Goal: Navigation & Orientation: Find specific page/section

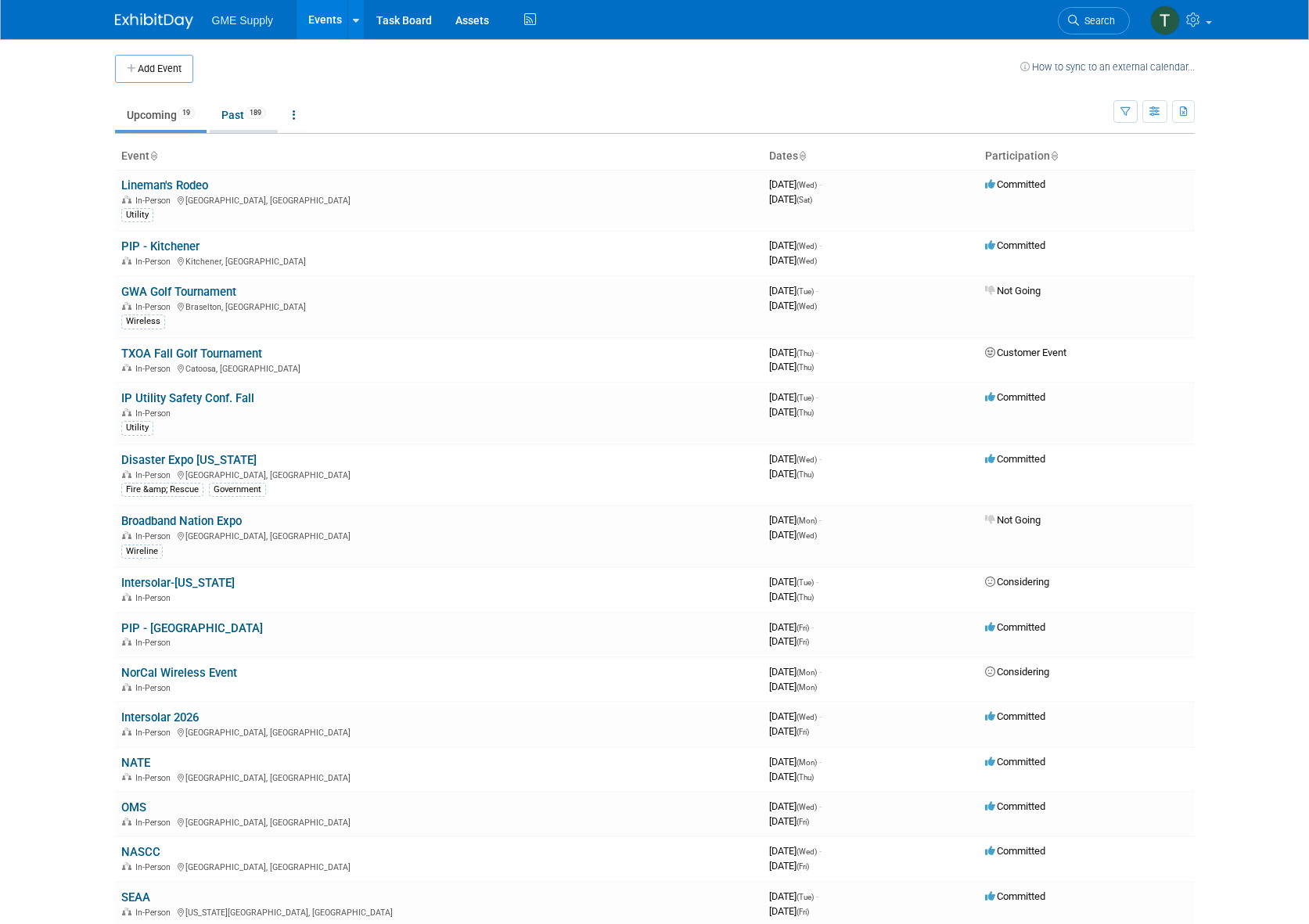
click at [233, 113] on link "Past 189" at bounding box center [244, 115] width 68 height 30
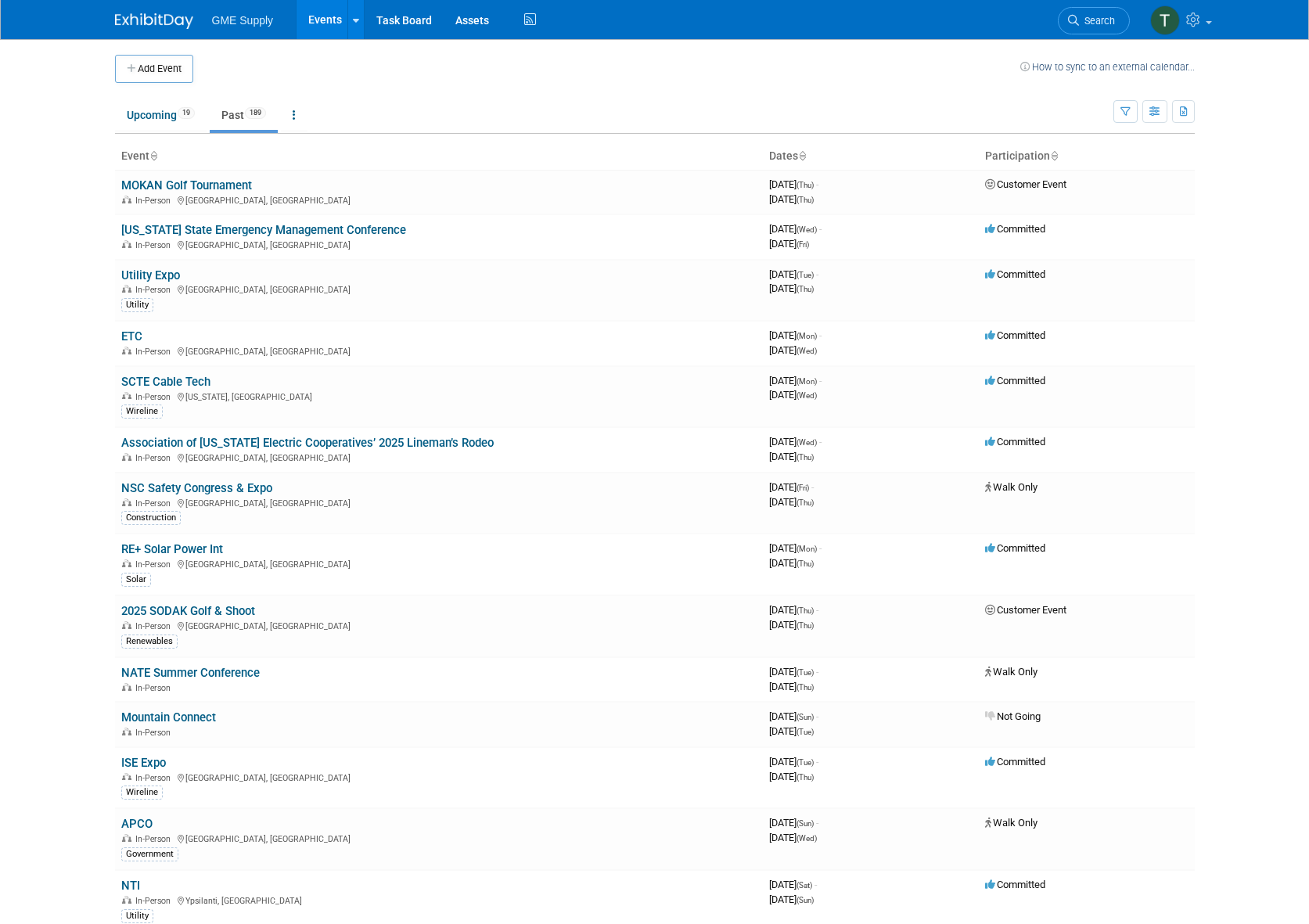
click at [145, 271] on link "Utility Expo" at bounding box center [150, 275] width 59 height 14
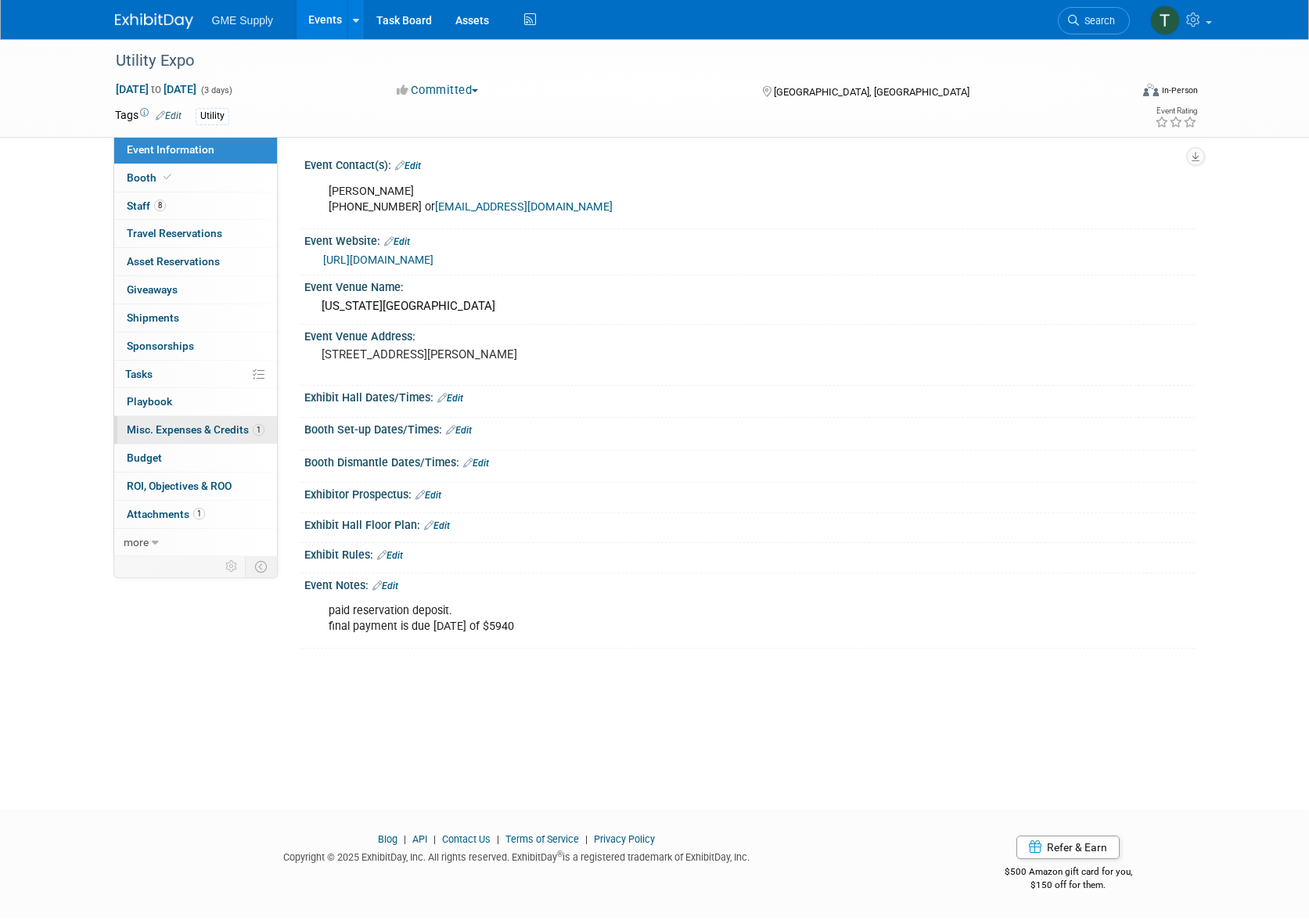
click at [177, 423] on span "Misc. Expenses & Credits 1" at bounding box center [195, 429] width 138 height 13
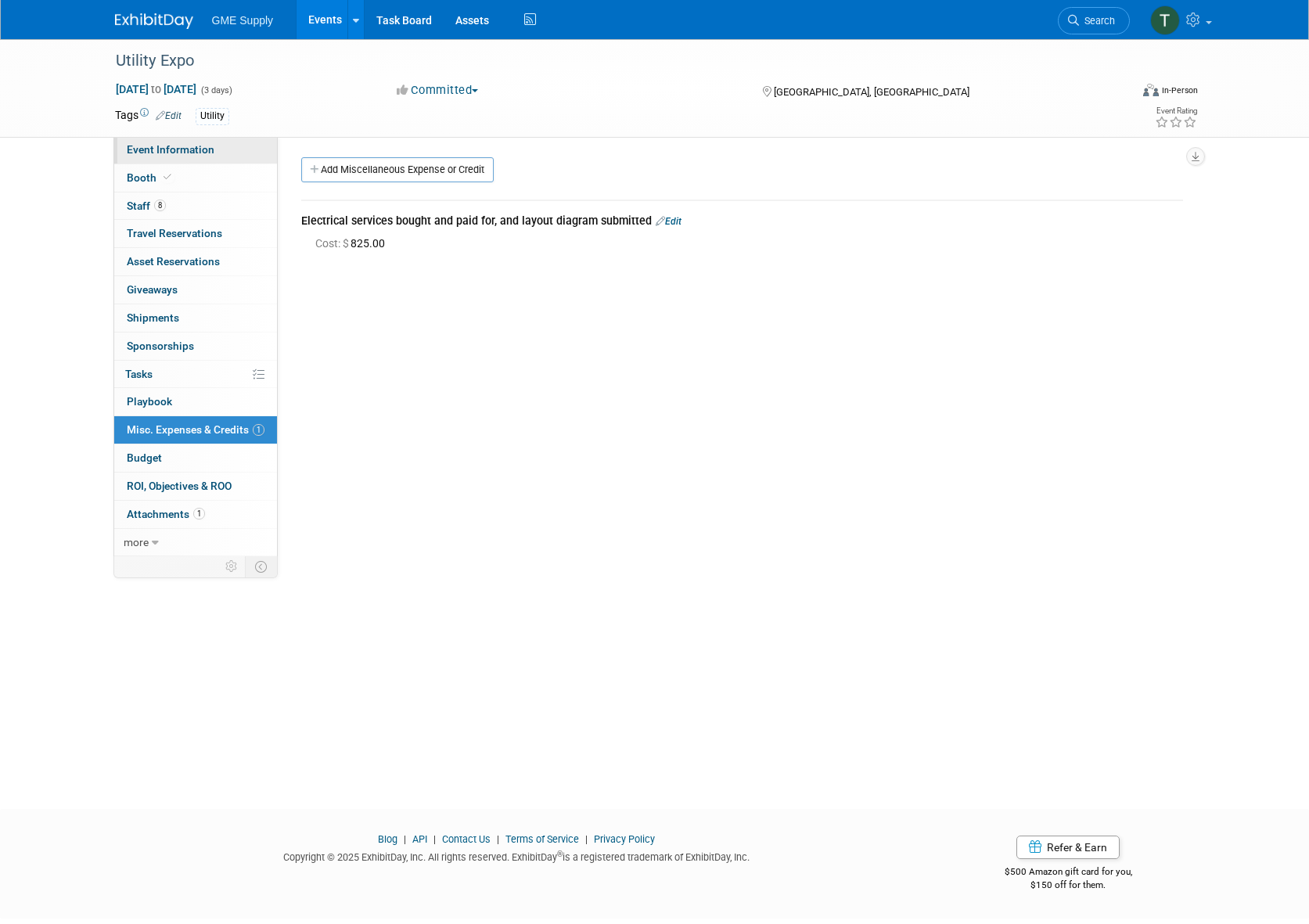
click at [155, 161] on link "Event Information" at bounding box center [196, 149] width 163 height 27
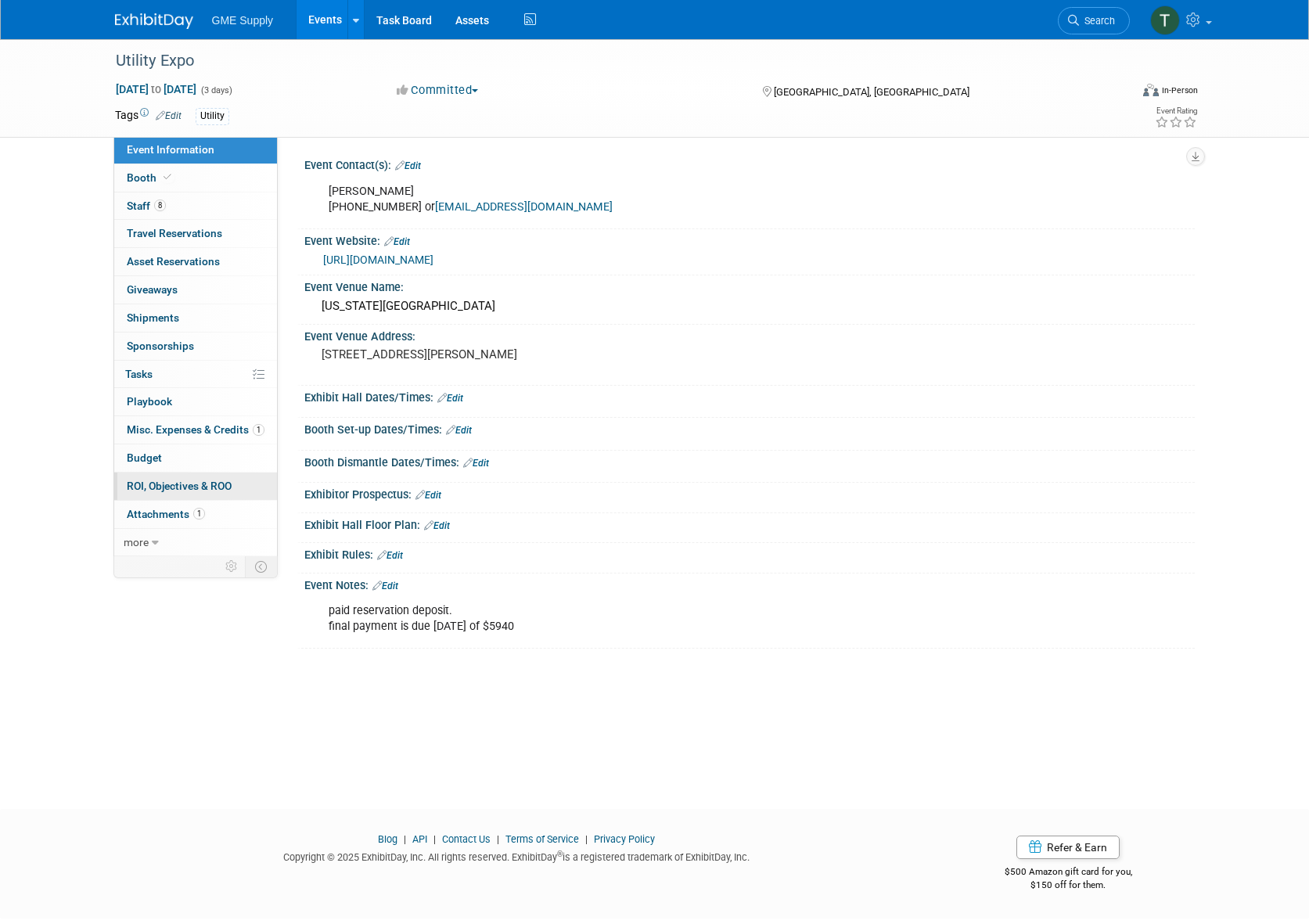
click at [152, 479] on span "ROI, Objectives & ROO 0" at bounding box center [179, 485] width 105 height 13
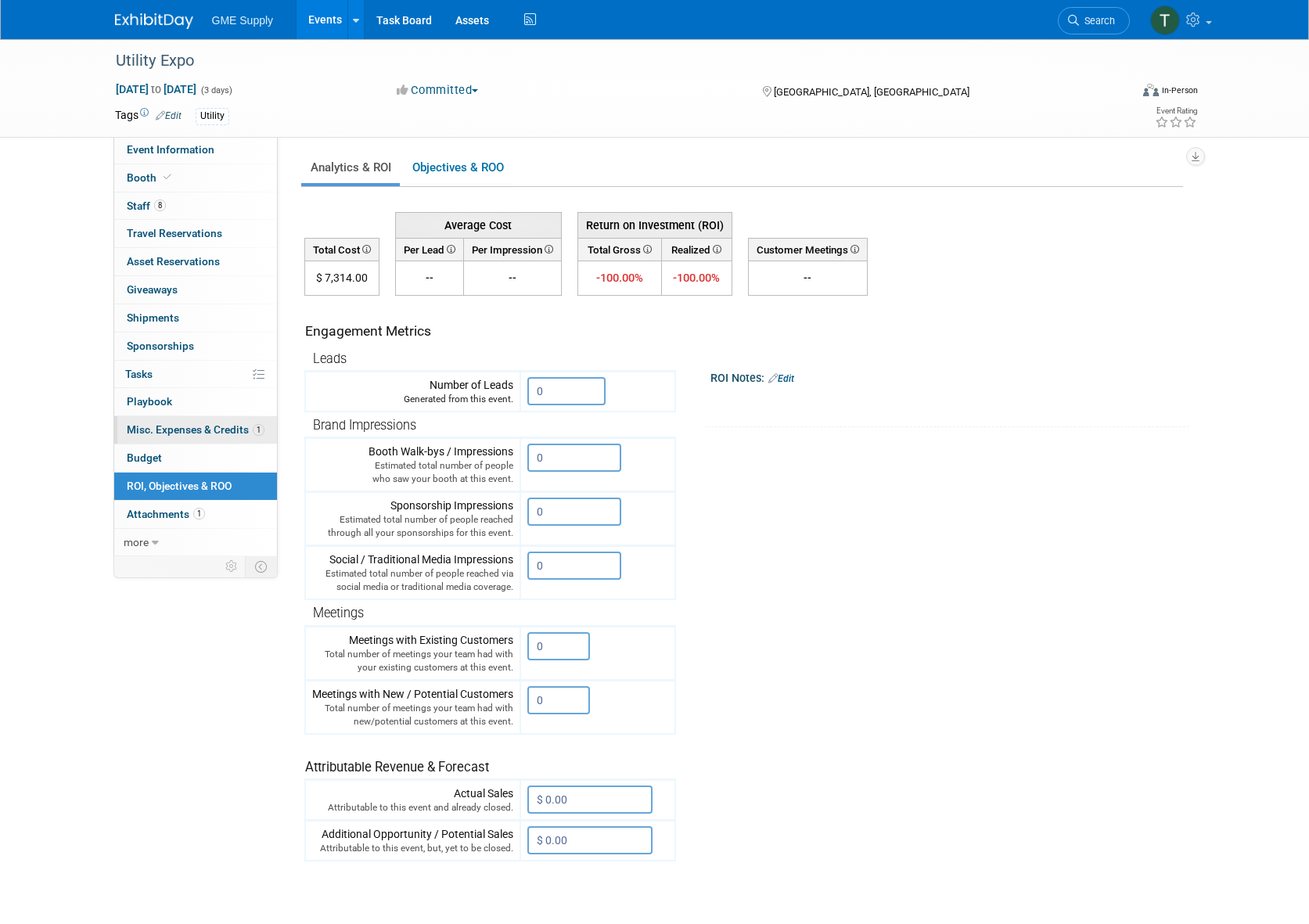
click at [145, 424] on span "Misc. Expenses & Credits 1" at bounding box center [195, 429] width 138 height 13
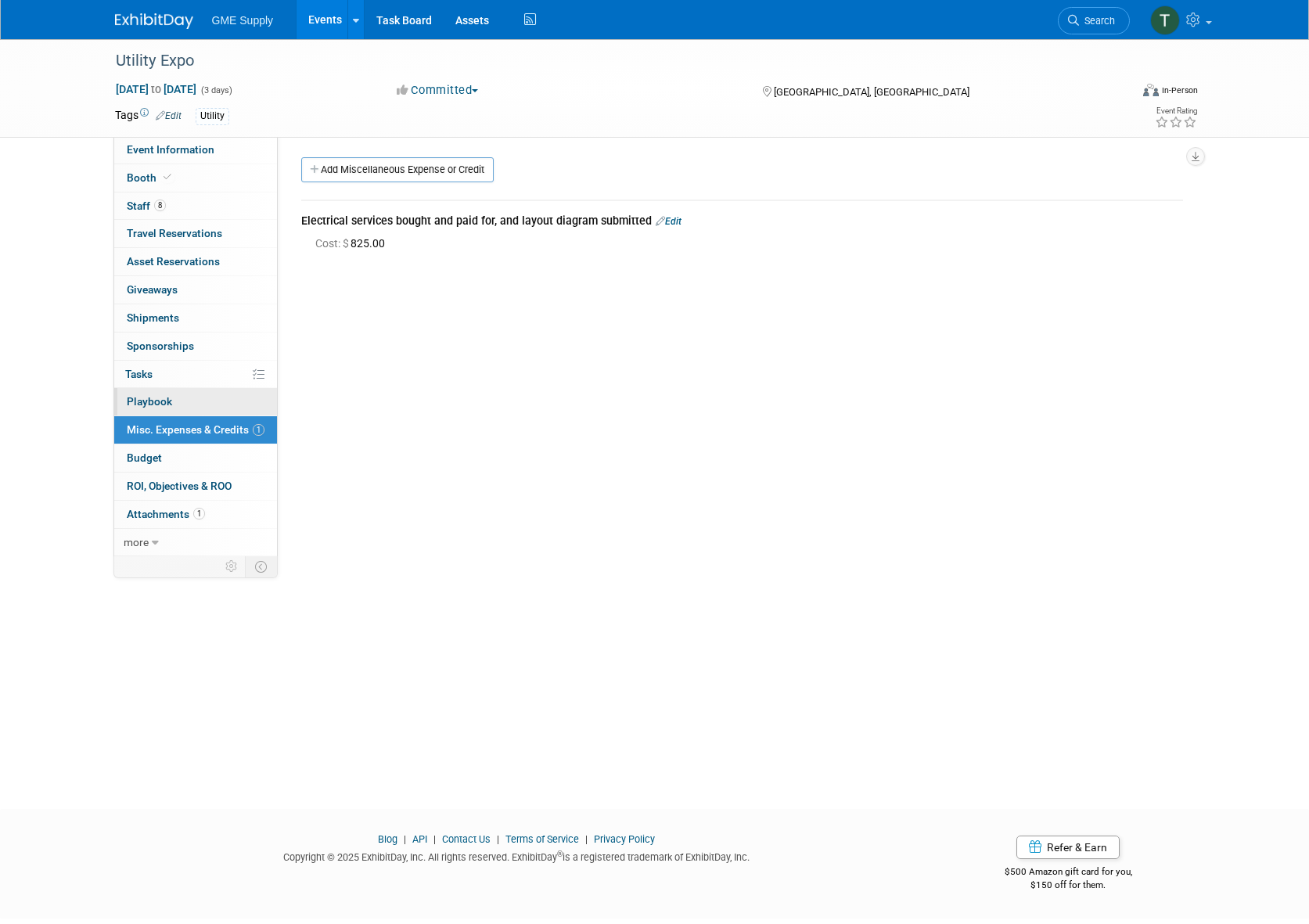
click at [145, 397] on span "Playbook 0" at bounding box center [149, 401] width 45 height 13
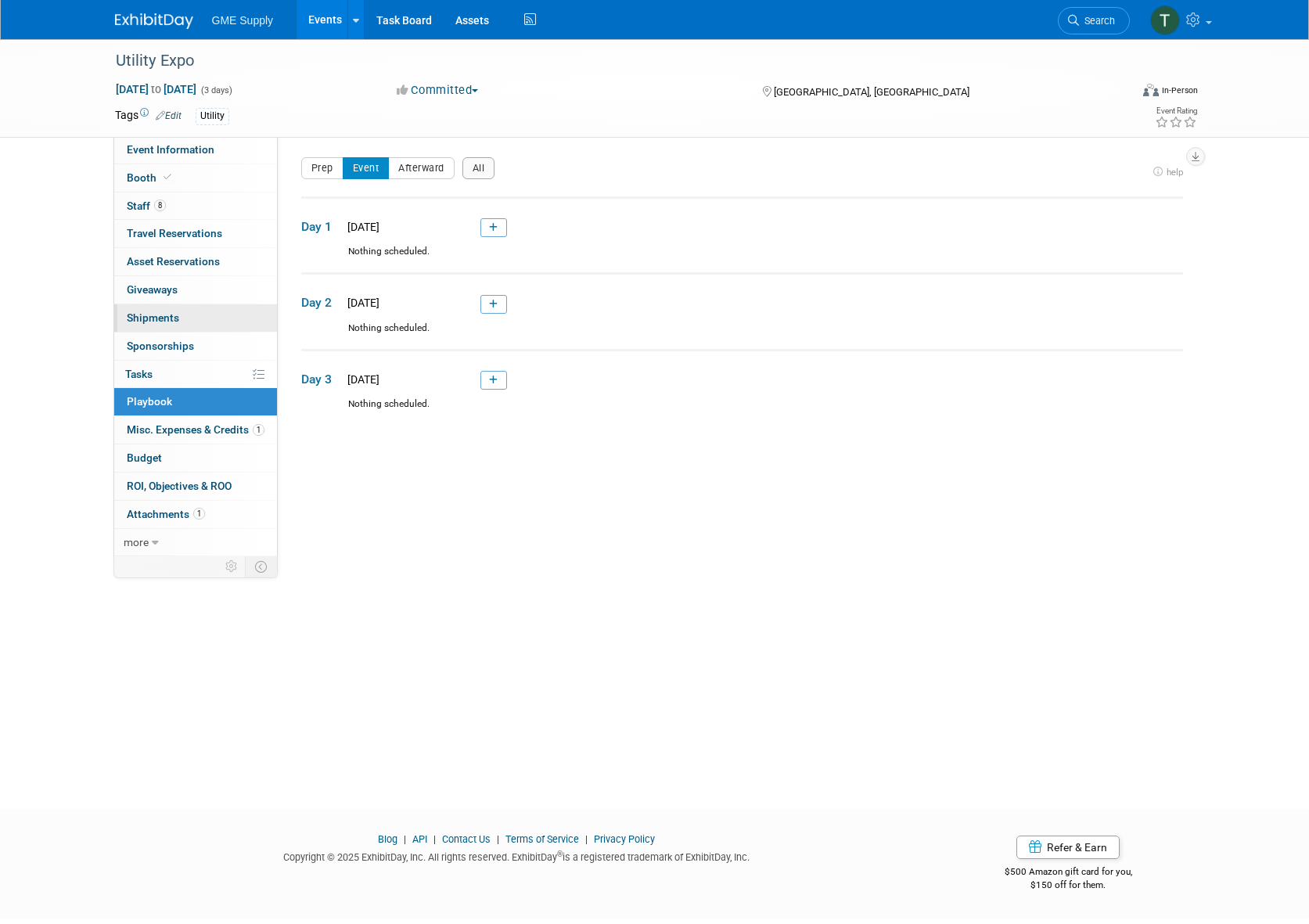
click at [137, 312] on span "Shipments 0" at bounding box center [153, 317] width 53 height 13
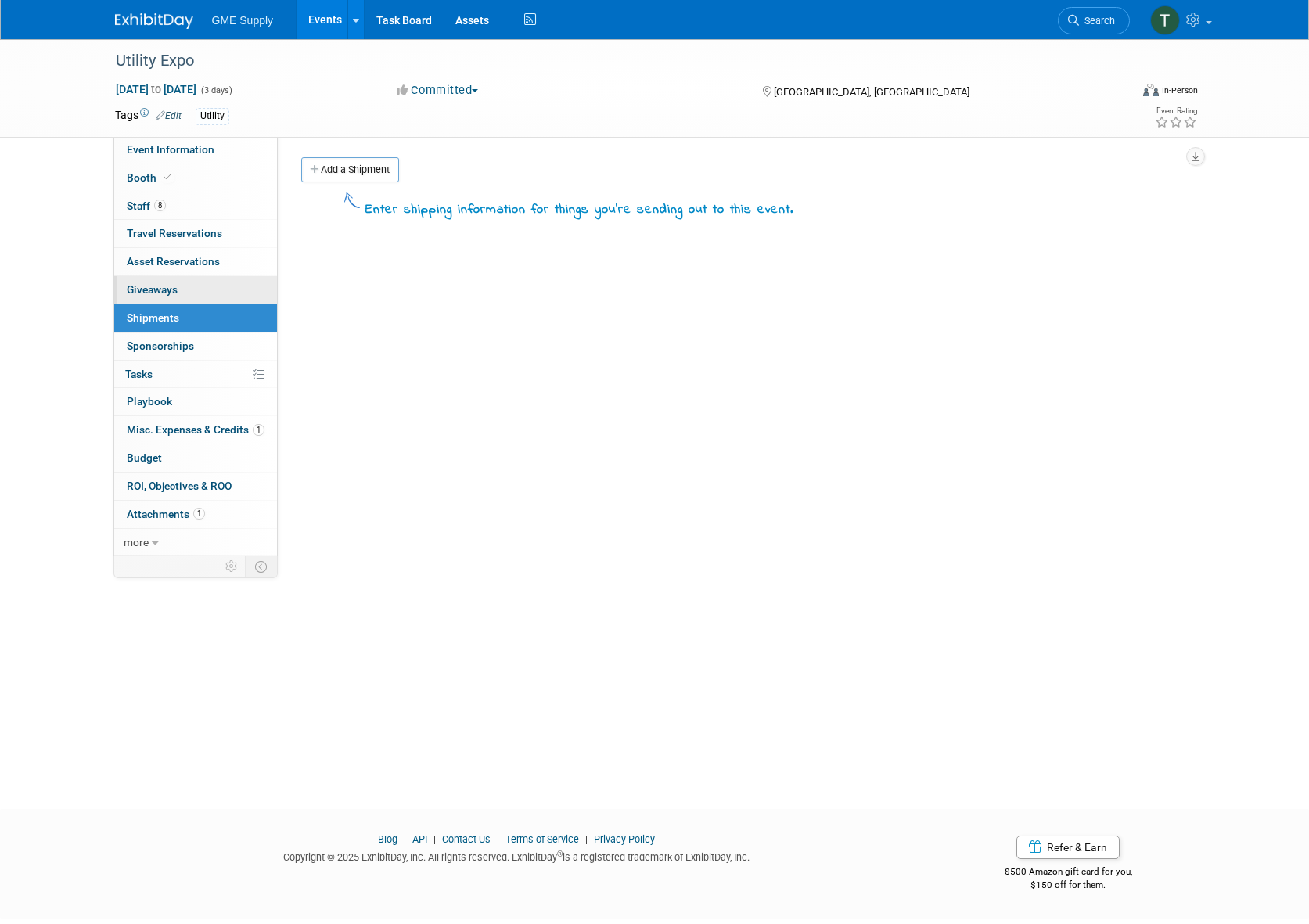
click at [136, 293] on link "0 Giveaways 0" at bounding box center [196, 289] width 163 height 27
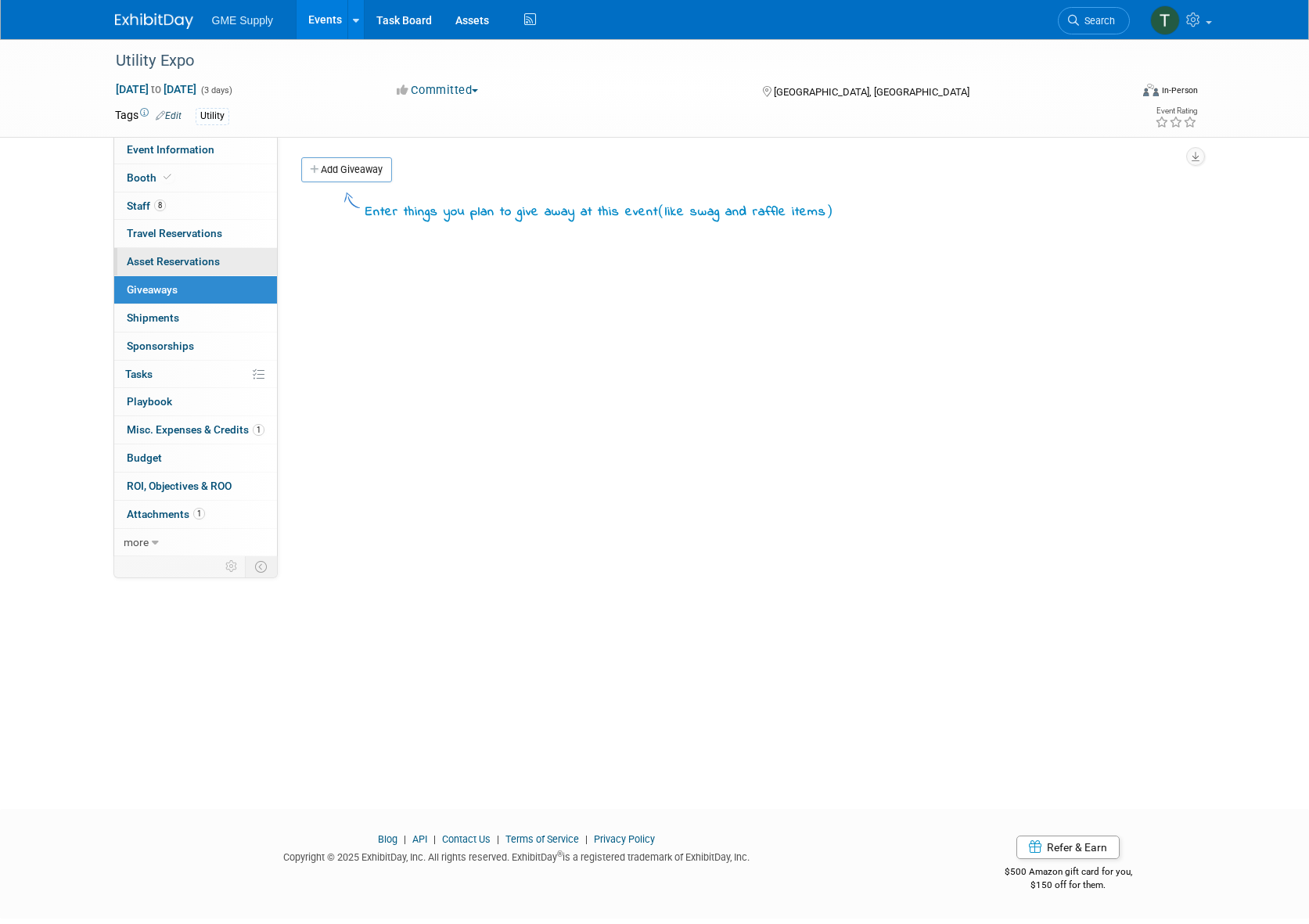
click at [140, 272] on link "0 Asset Reservations 0" at bounding box center [196, 261] width 163 height 27
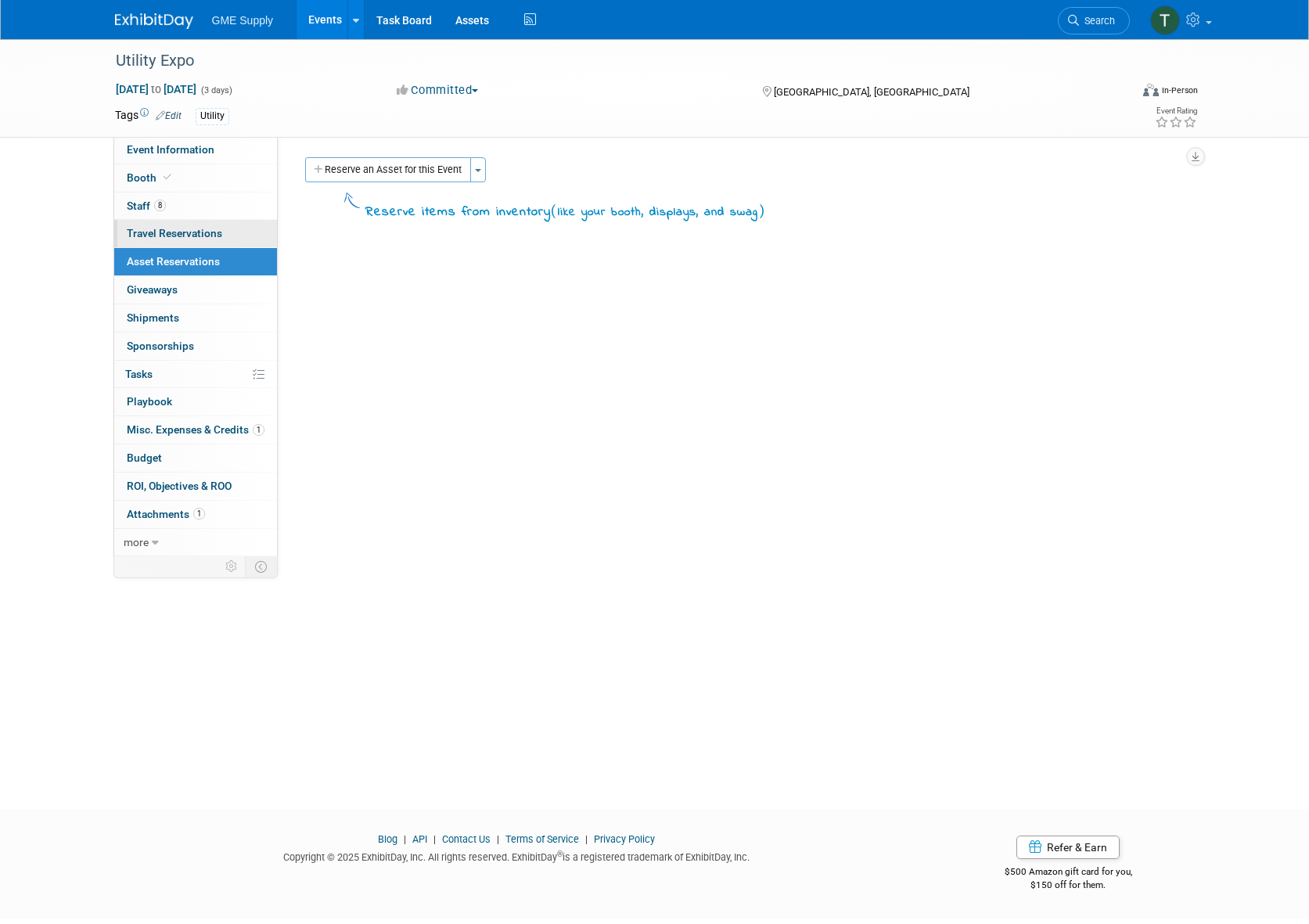
click at [149, 236] on span "Travel Reservations 0" at bounding box center [174, 232] width 95 height 13
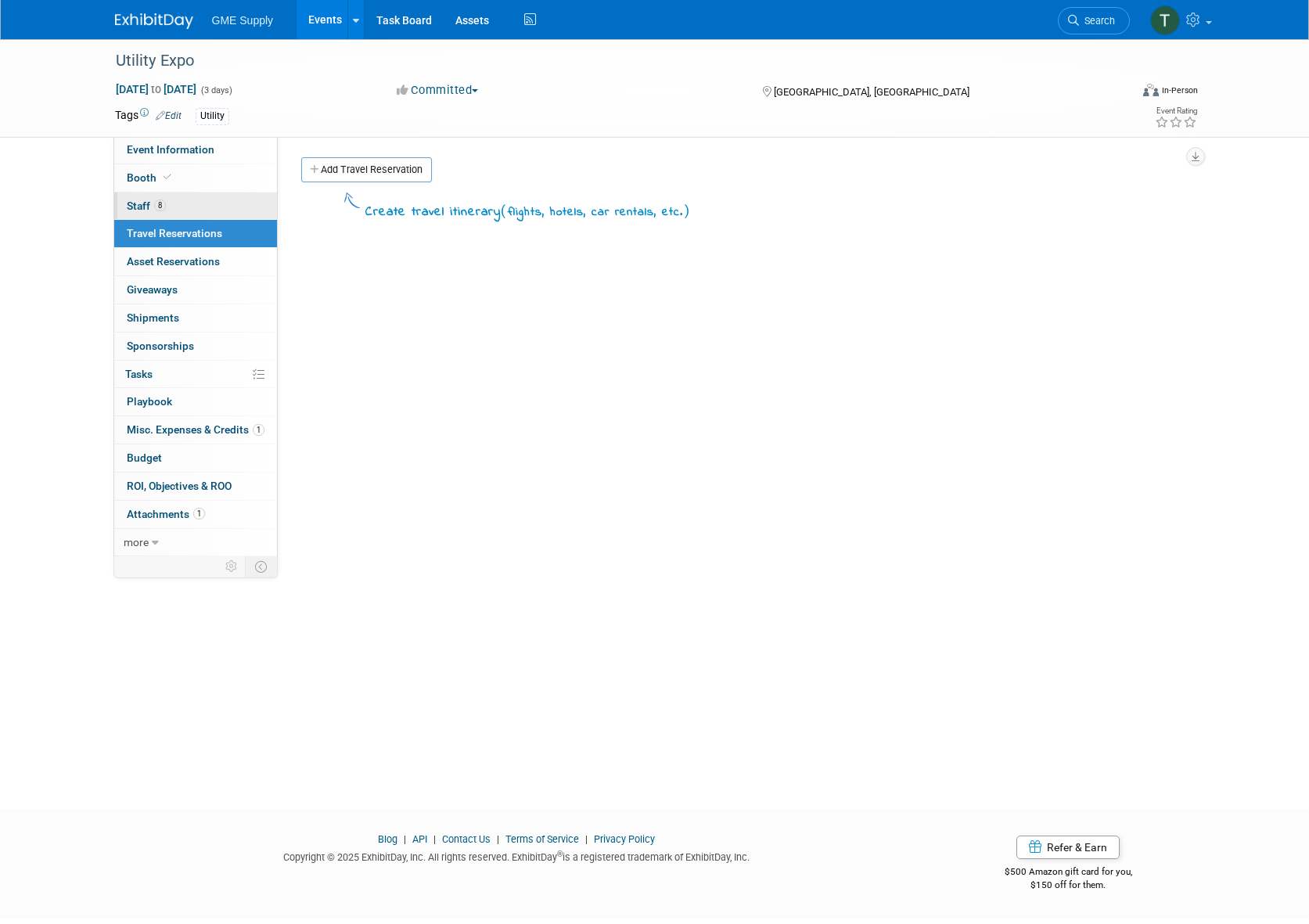
click at [135, 197] on link "8 Staff 8" at bounding box center [196, 206] width 163 height 27
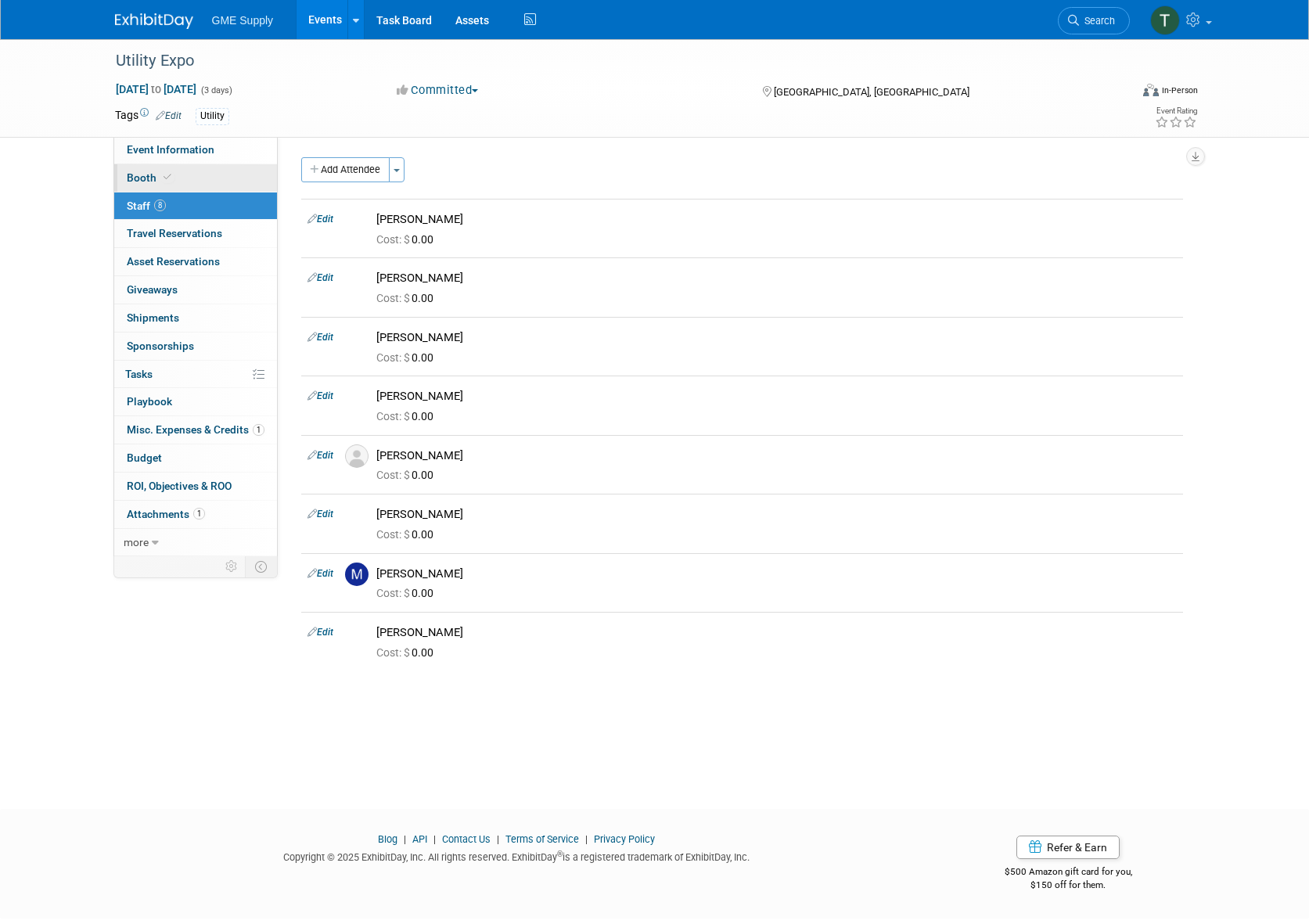
click at [131, 174] on span "Booth" at bounding box center [150, 177] width 48 height 13
